Goal: Task Accomplishment & Management: Manage account settings

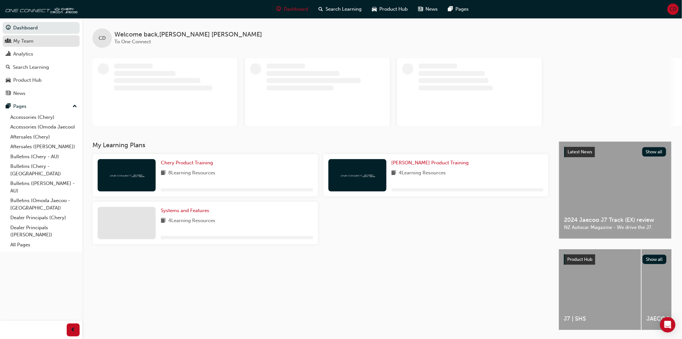
click at [15, 42] on div "My Team" at bounding box center [23, 40] width 20 height 7
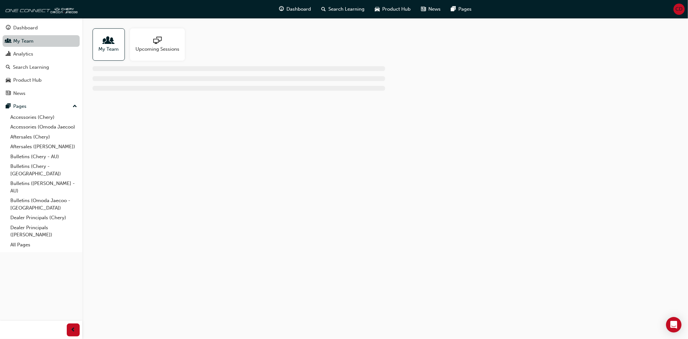
click at [24, 40] on link "My Team" at bounding box center [41, 41] width 77 height 12
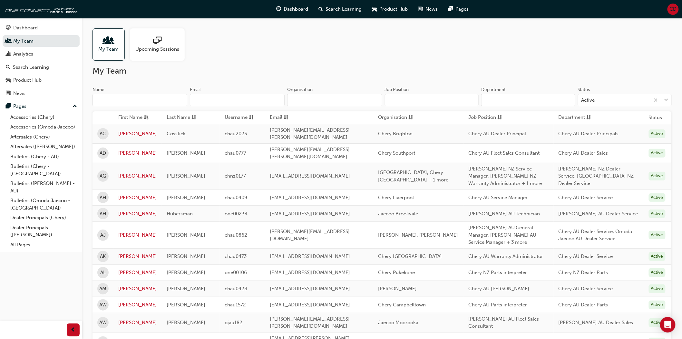
click at [108, 98] on input "Name" at bounding box center [140, 100] width 95 height 12
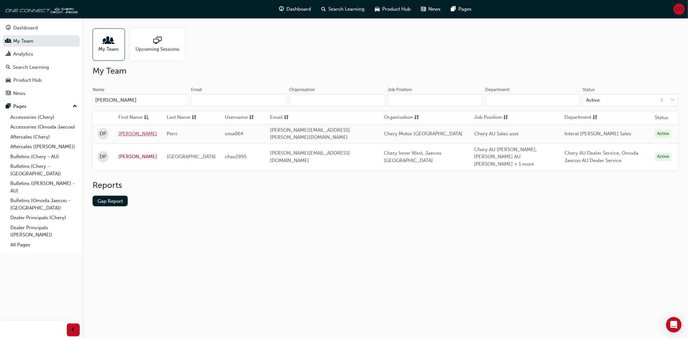
type input "[PERSON_NAME]"
click at [123, 131] on link "[PERSON_NAME]" at bounding box center [137, 133] width 39 height 7
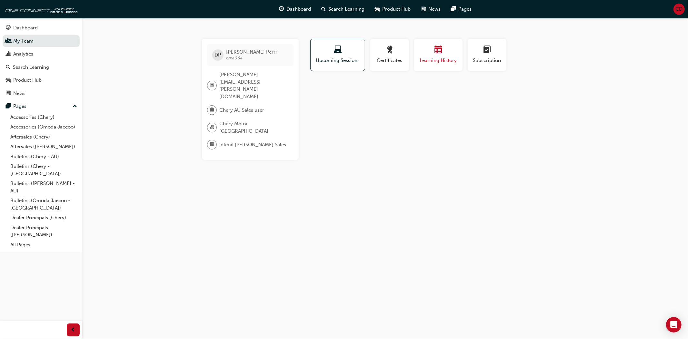
click at [433, 54] on div "button" at bounding box center [438, 51] width 39 height 10
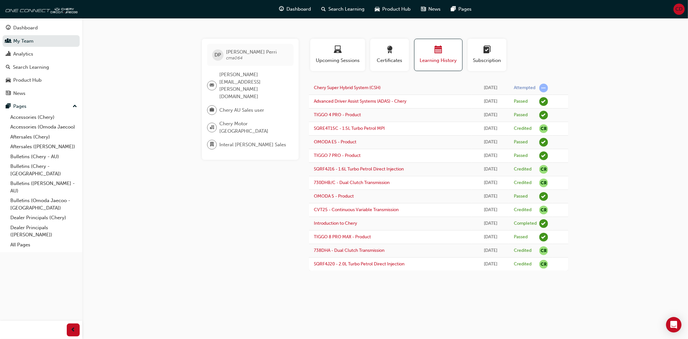
drag, startPoint x: 487, startPoint y: 51, endPoint x: 459, endPoint y: 56, distance: 28.6
click at [487, 52] on span "learningplan-icon" at bounding box center [487, 50] width 8 height 9
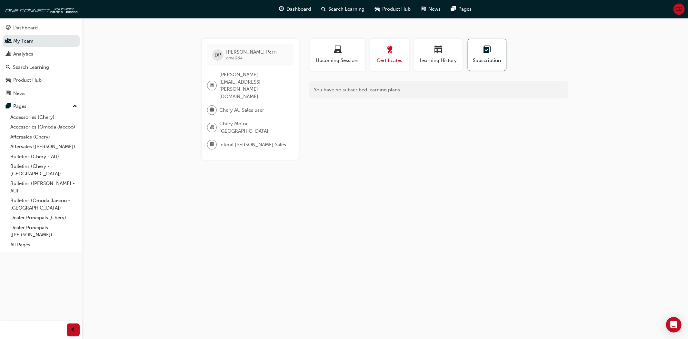
click at [391, 51] on span "award-icon" at bounding box center [390, 50] width 8 height 9
click at [327, 59] on span "Upcoming Sessions" at bounding box center [337, 60] width 45 height 7
click at [391, 59] on span "Certificates" at bounding box center [389, 60] width 29 height 7
click at [427, 60] on span "Learning History" at bounding box center [438, 60] width 39 height 7
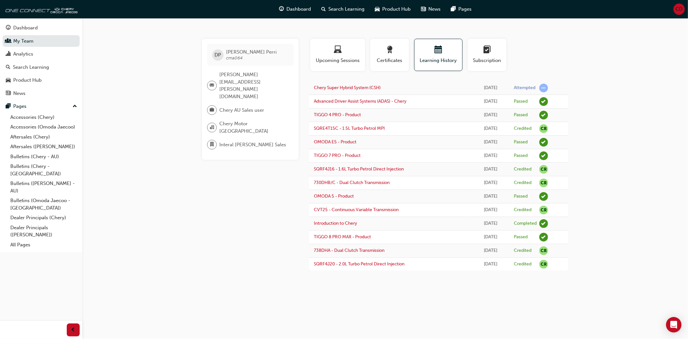
click at [413, 291] on div "DP [PERSON_NAME] cma064 [PERSON_NAME][EMAIL_ADDRESS][PERSON_NAME][DOMAIN_NAME] …" at bounding box center [344, 169] width 688 height 339
click at [34, 67] on div "Search Learning" at bounding box center [31, 67] width 36 height 7
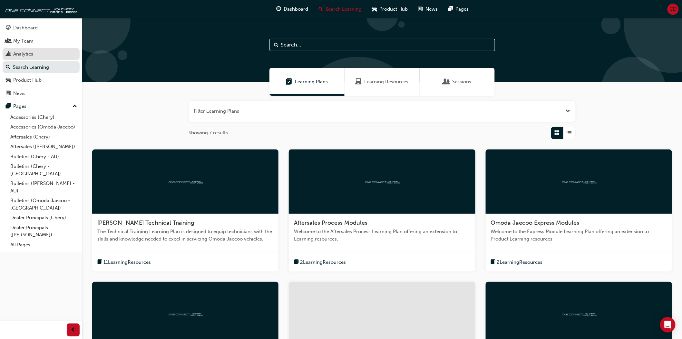
click at [32, 57] on div "Analytics" at bounding box center [23, 53] width 20 height 7
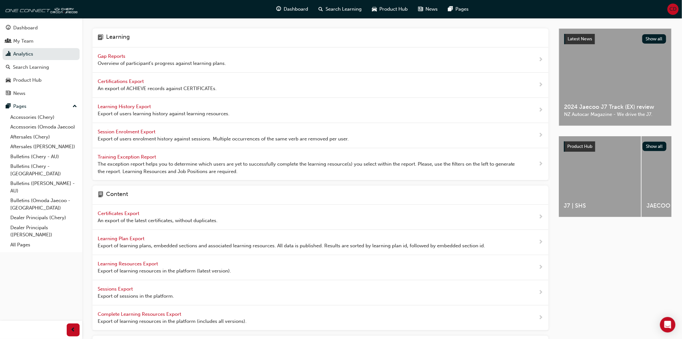
click at [156, 110] on span "Export of users learning history against learning resources." at bounding box center [164, 113] width 132 height 7
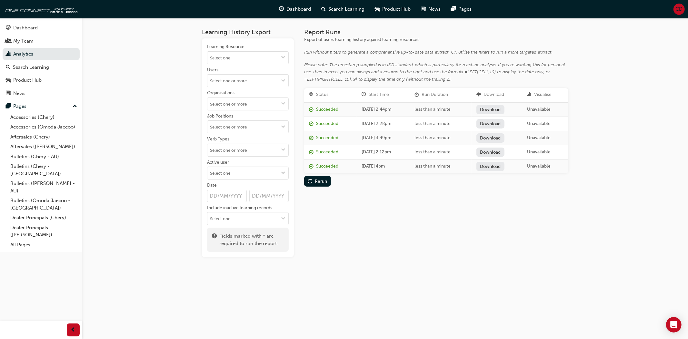
drag, startPoint x: 312, startPoint y: 180, endPoint x: 320, endPoint y: 200, distance: 21.7
click at [313, 181] on div "Rerun" at bounding box center [317, 181] width 19 height 7
click at [503, 108] on link "Download" at bounding box center [491, 109] width 28 height 9
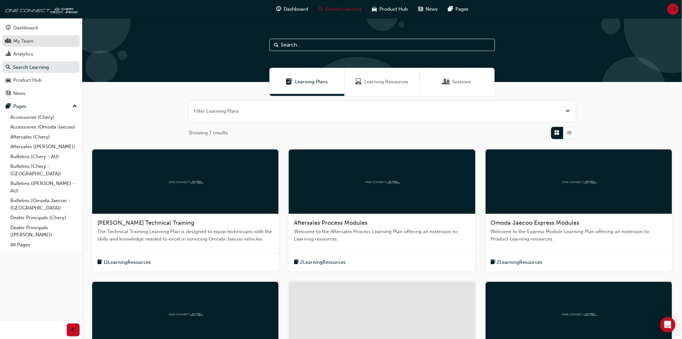
click at [30, 43] on div "My Team" at bounding box center [23, 40] width 20 height 7
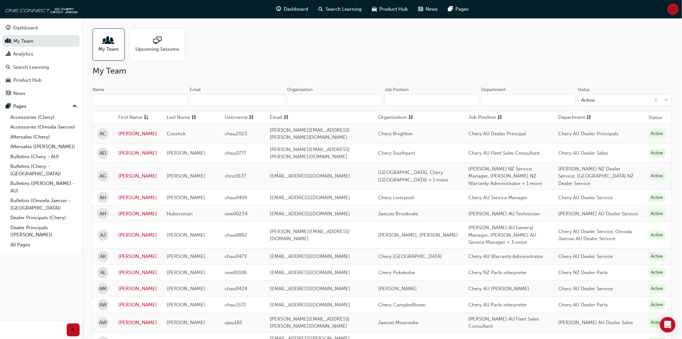
click at [139, 95] on input "Name" at bounding box center [140, 100] width 95 height 12
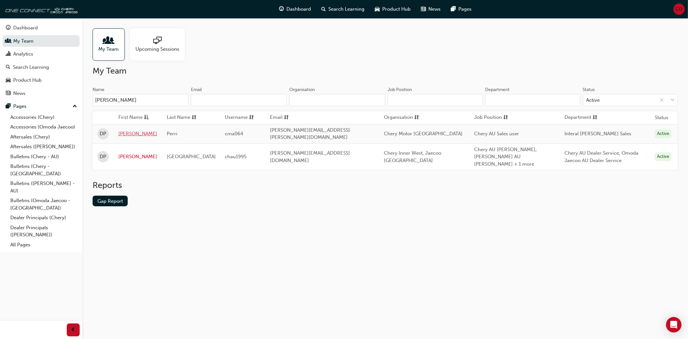
type input "[PERSON_NAME]"
click at [124, 132] on link "[PERSON_NAME]" at bounding box center [137, 133] width 39 height 7
